Goal: Task Accomplishment & Management: Use online tool/utility

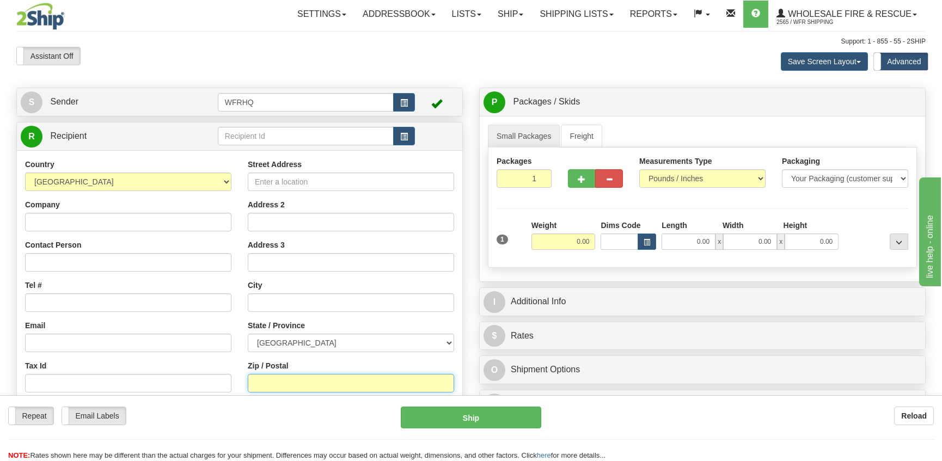
click at [265, 380] on input "Zip / Postal" at bounding box center [351, 383] width 206 height 19
click at [256, 138] on input "text" at bounding box center [306, 136] width 176 height 19
type input "t2h1m5"
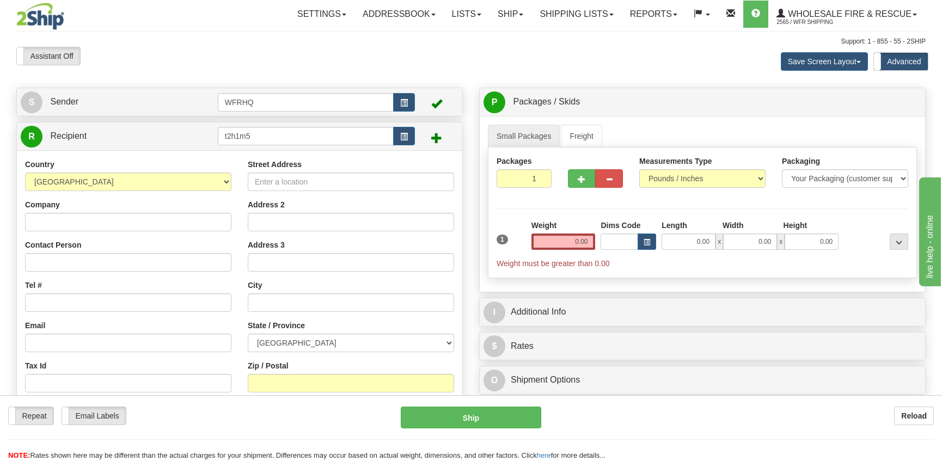
click at [262, 393] on div "Street Address Address 2 Address 3 City State / Province [GEOGRAPHIC_DATA] [GEO…" at bounding box center [351, 305] width 223 height 293
click at [263, 391] on input "Zip / Postal" at bounding box center [351, 383] width 206 height 19
type input "t2H1M5"
type input "[GEOGRAPHIC_DATA]"
click at [579, 247] on input "0.00" at bounding box center [563, 242] width 64 height 16
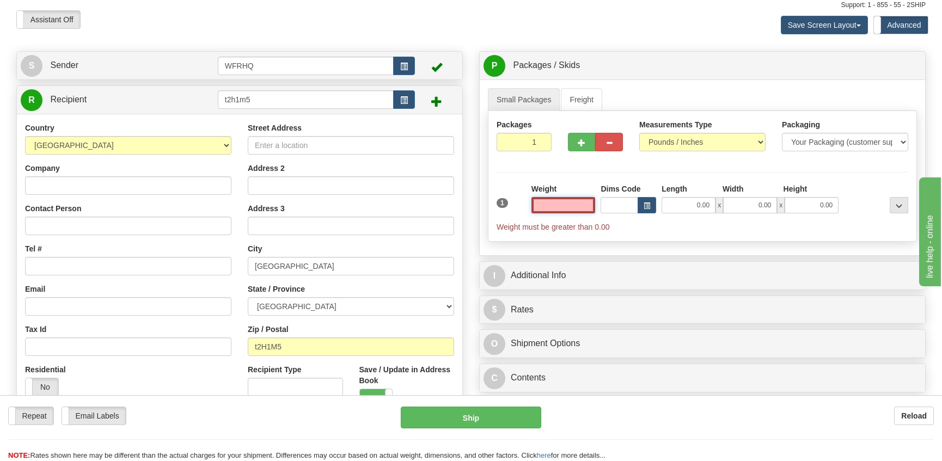
scroll to position [54, 0]
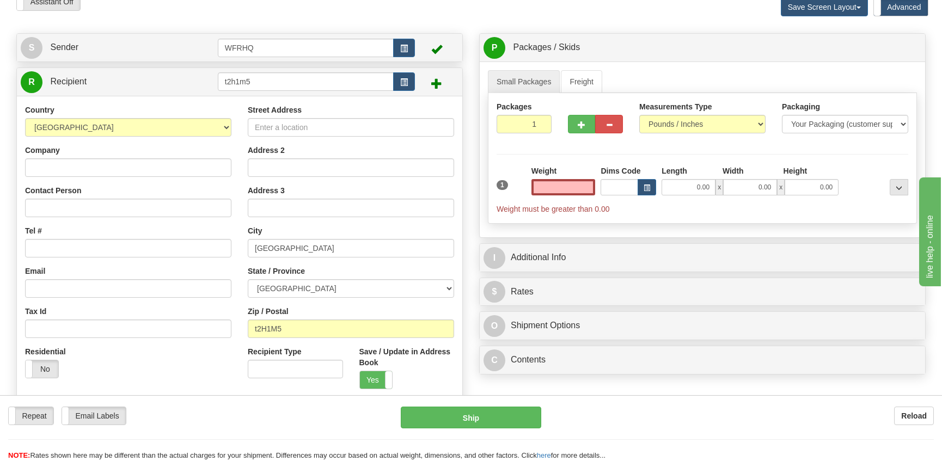
type input "0.00"
drag, startPoint x: 568, startPoint y: 192, endPoint x: 566, endPoint y: 186, distance: 5.9
click at [568, 191] on input "0.00" at bounding box center [563, 187] width 64 height 16
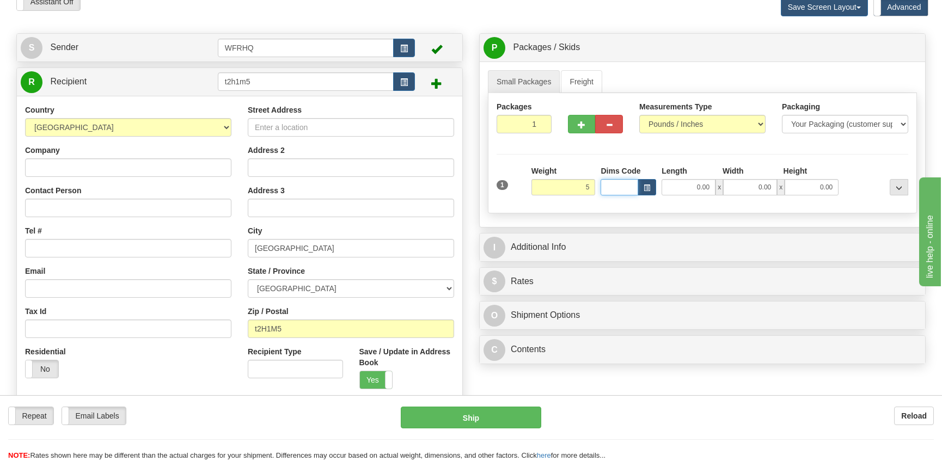
type input "5.00"
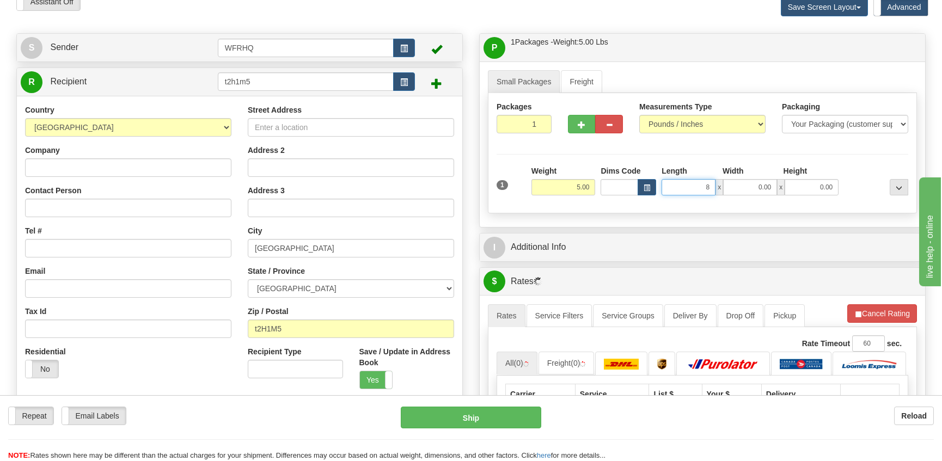
type input "8.00"
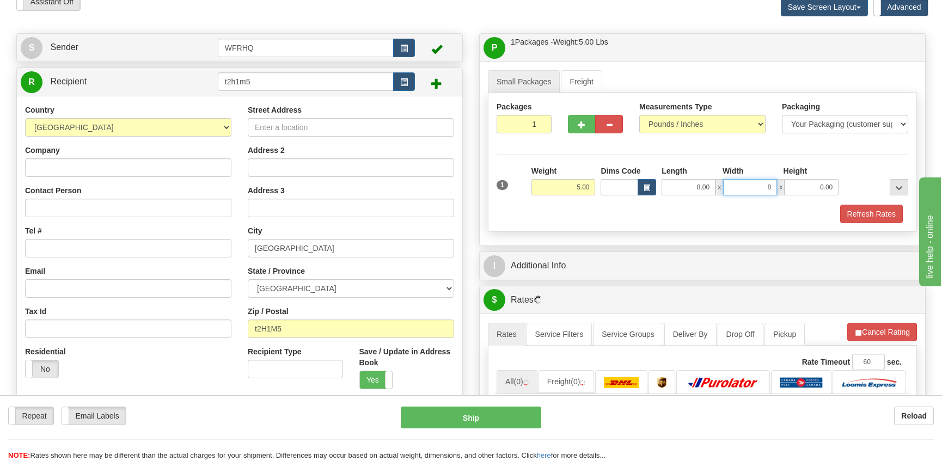
type input "8.00"
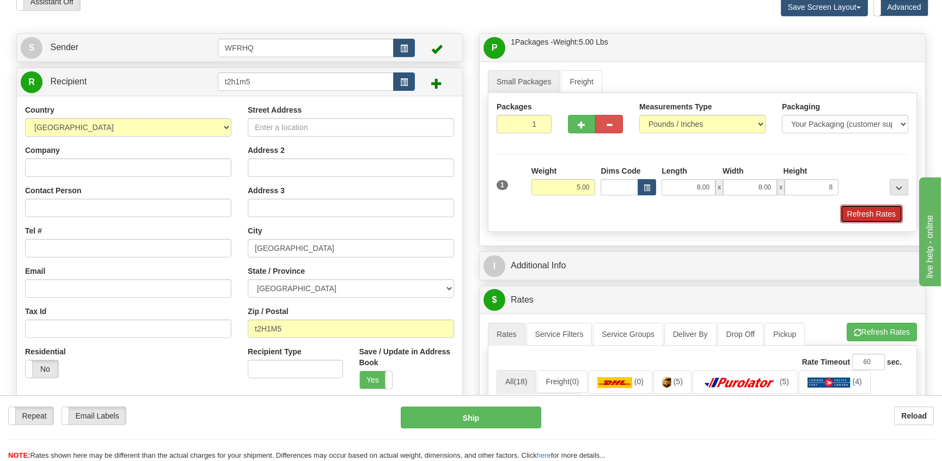
type input "8.00"
click at [876, 215] on button "Refresh Rates" at bounding box center [871, 214] width 63 height 19
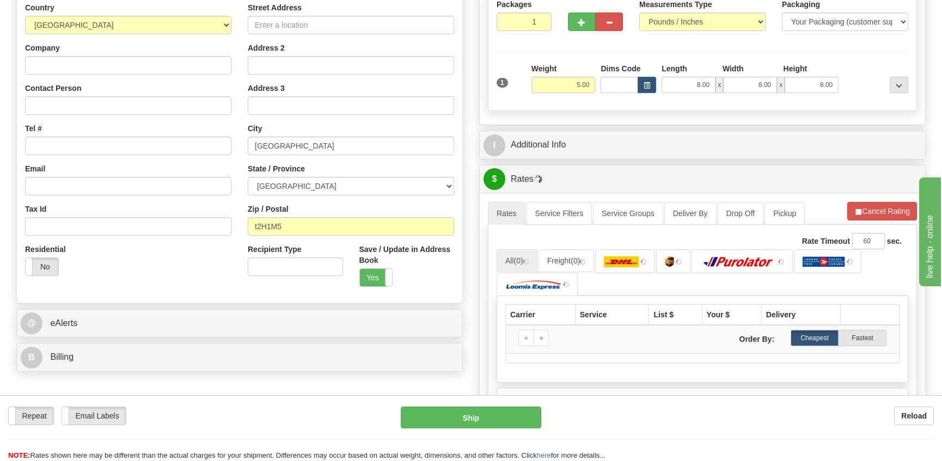
scroll to position [163, 0]
